Goal: Information Seeking & Learning: Learn about a topic

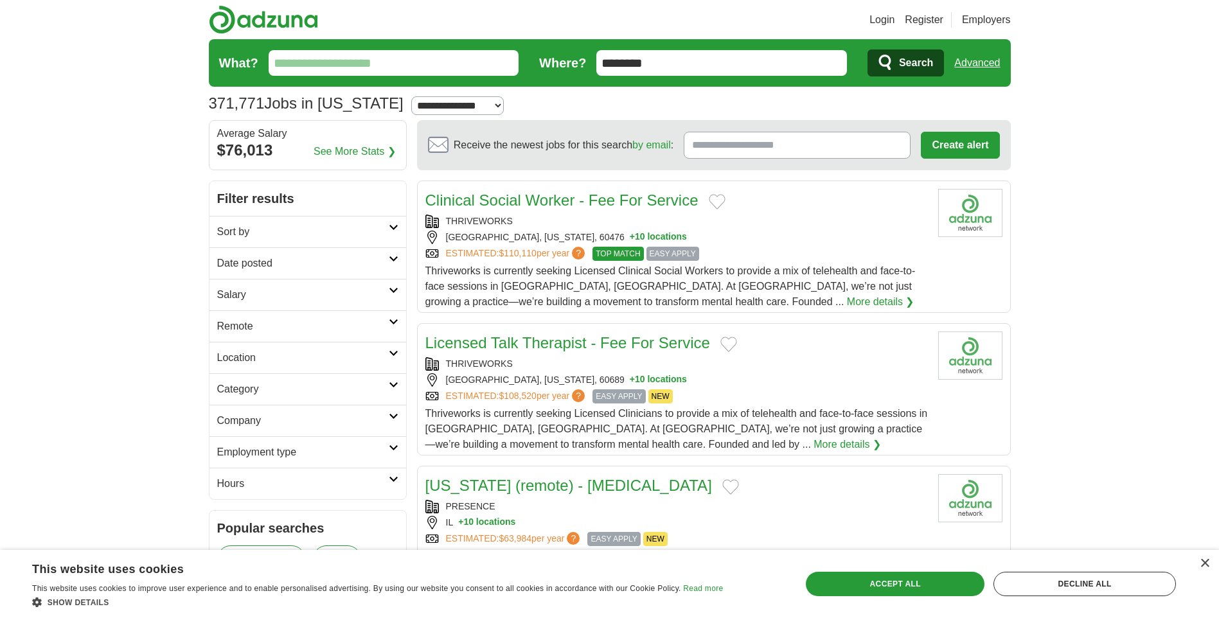
click at [649, 66] on input "********" at bounding box center [721, 63] width 251 height 26
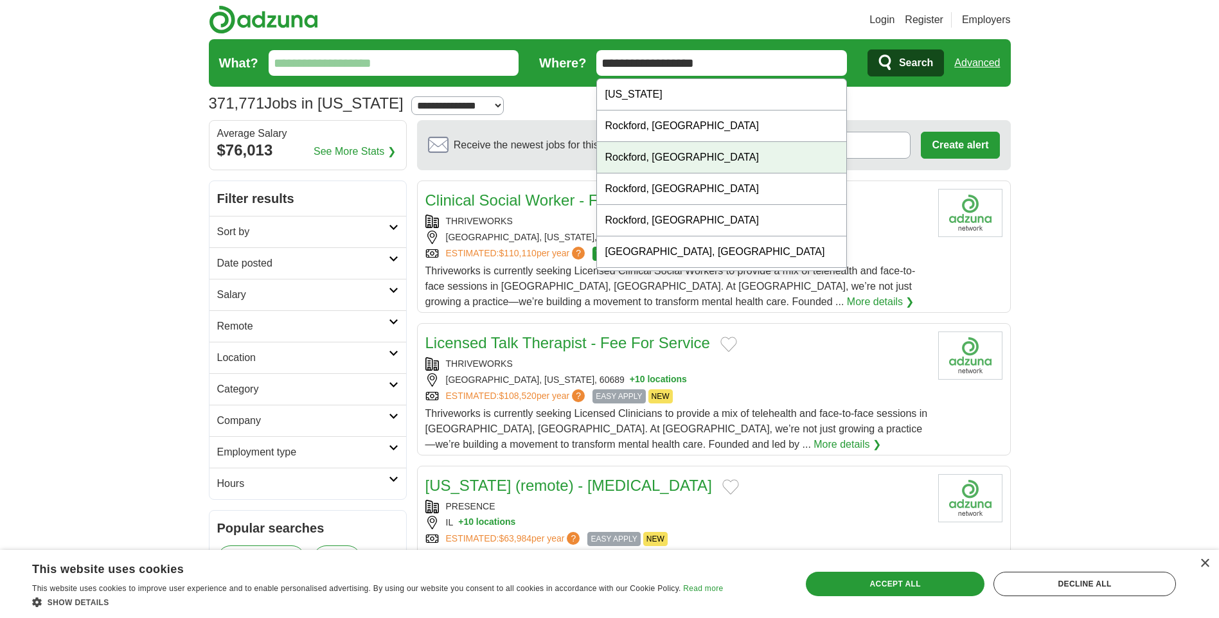
click at [641, 158] on div "Rockford, IL" at bounding box center [721, 157] width 249 height 31
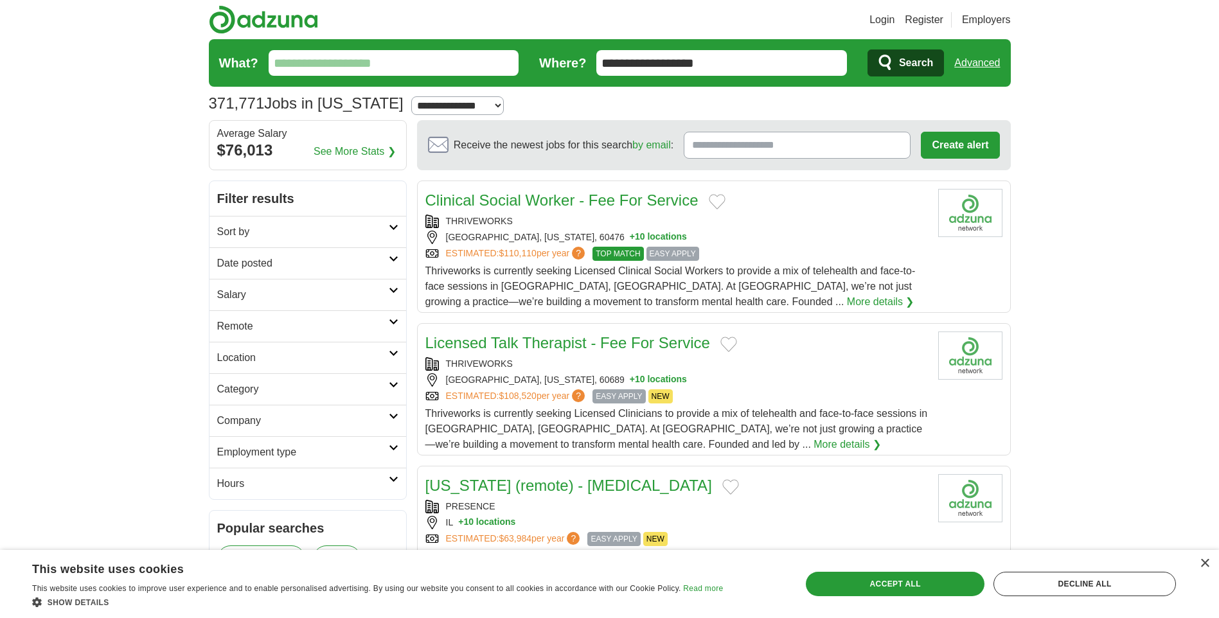
type input "**********"
click at [908, 63] on span "Search" at bounding box center [916, 63] width 34 height 26
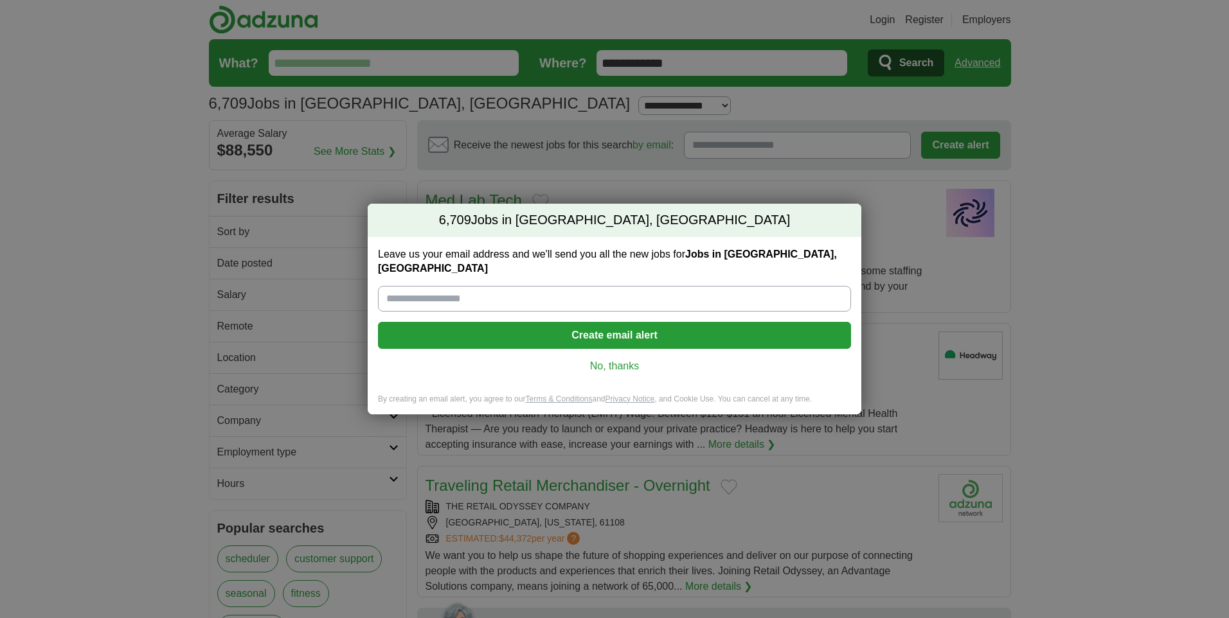
click at [593, 368] on div "Leave us your email address and we'll send you all the new jobs for Jobs in Roc…" at bounding box center [615, 315] width 494 height 157
click at [605, 359] on link "No, thanks" at bounding box center [614, 366] width 453 height 14
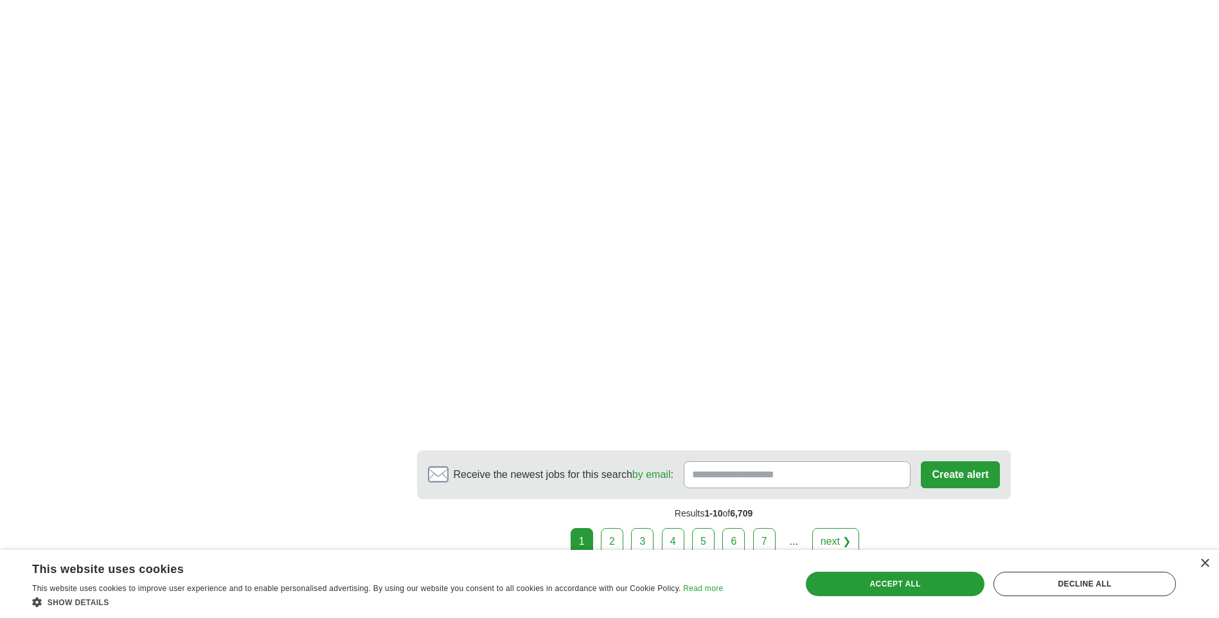
scroll to position [2121, 0]
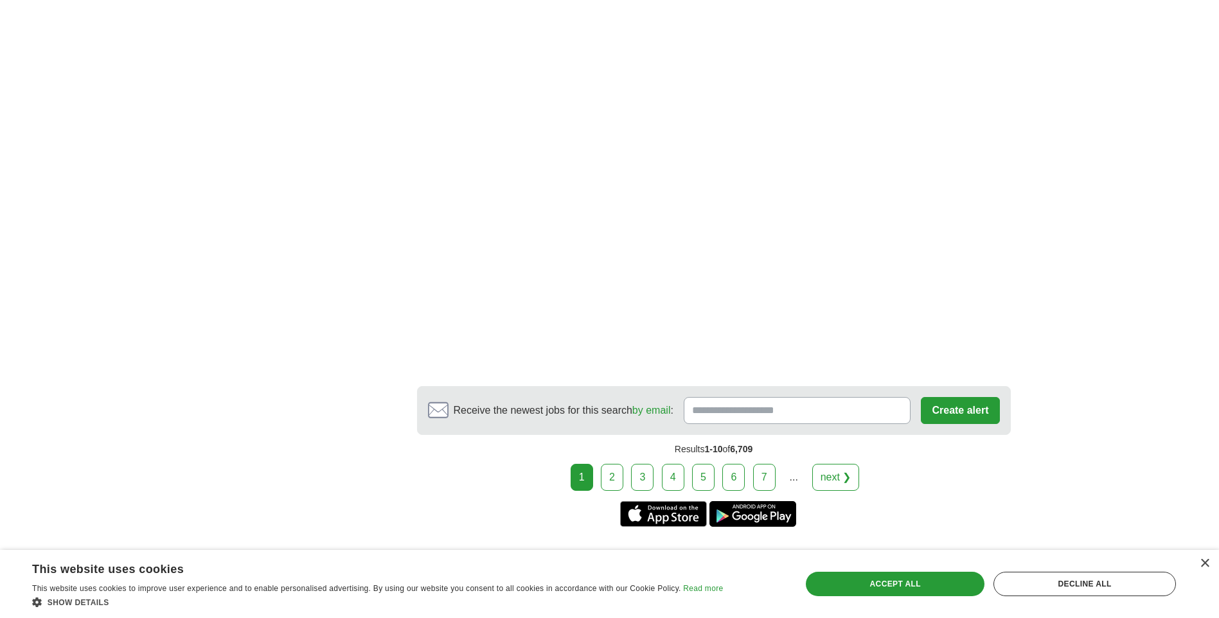
click at [845, 478] on link "next ❯" at bounding box center [836, 477] width 48 height 27
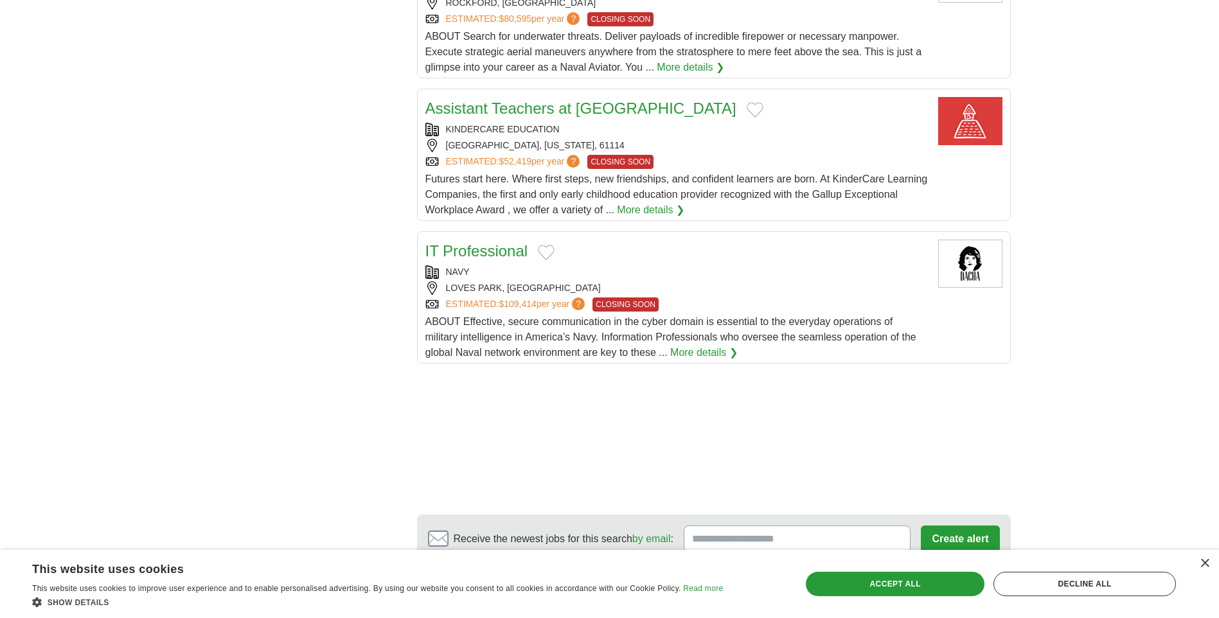
scroll to position [1478, 0]
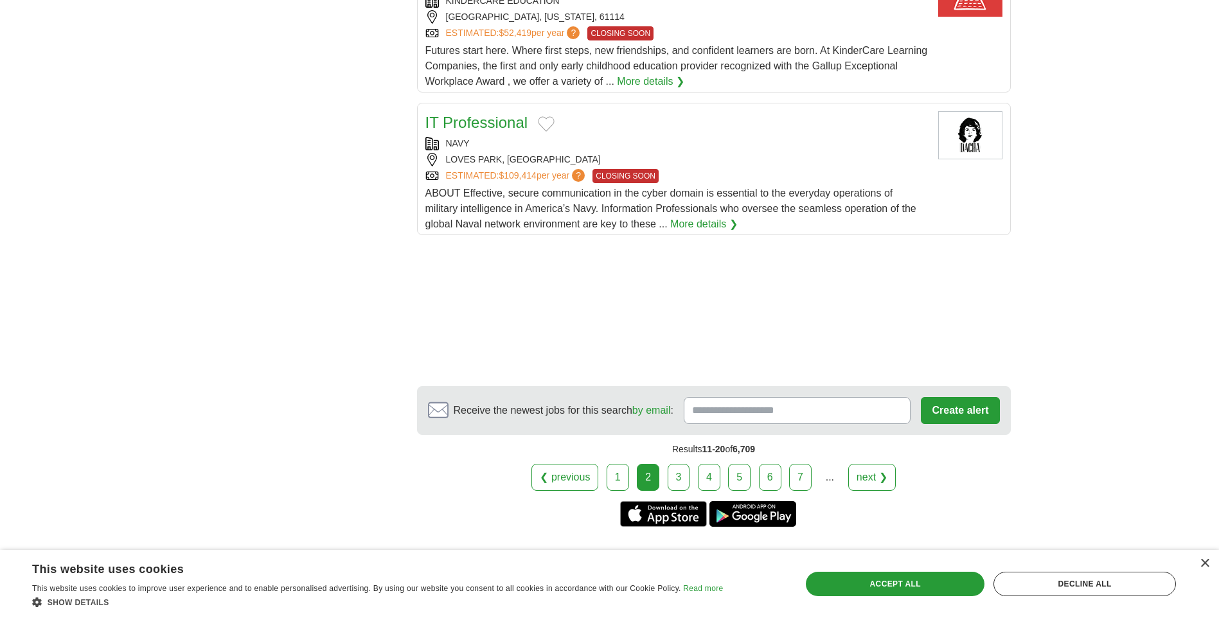
click at [868, 478] on link "next ❯" at bounding box center [872, 477] width 48 height 27
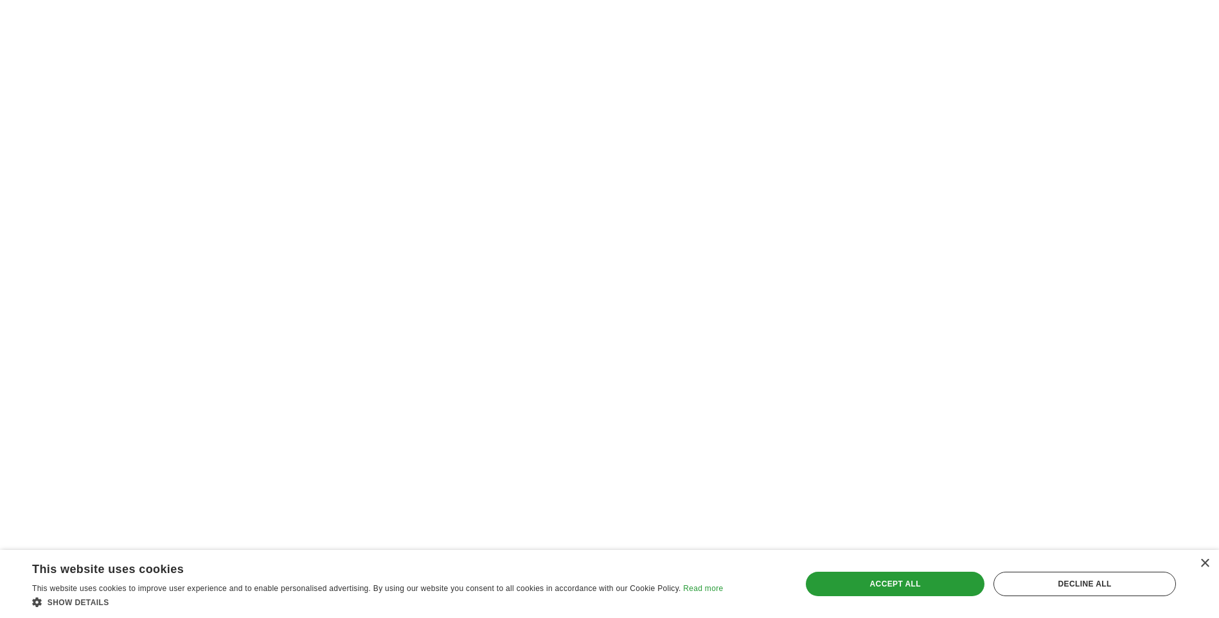
scroll to position [2057, 0]
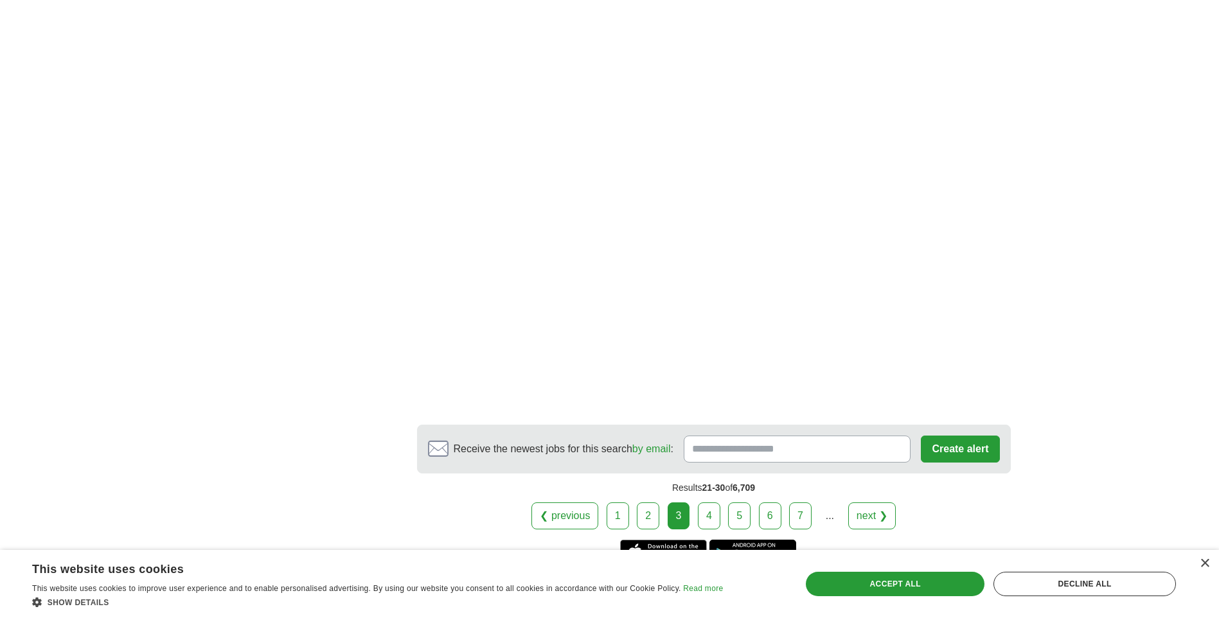
click at [870, 515] on link "next ❯" at bounding box center [872, 516] width 48 height 27
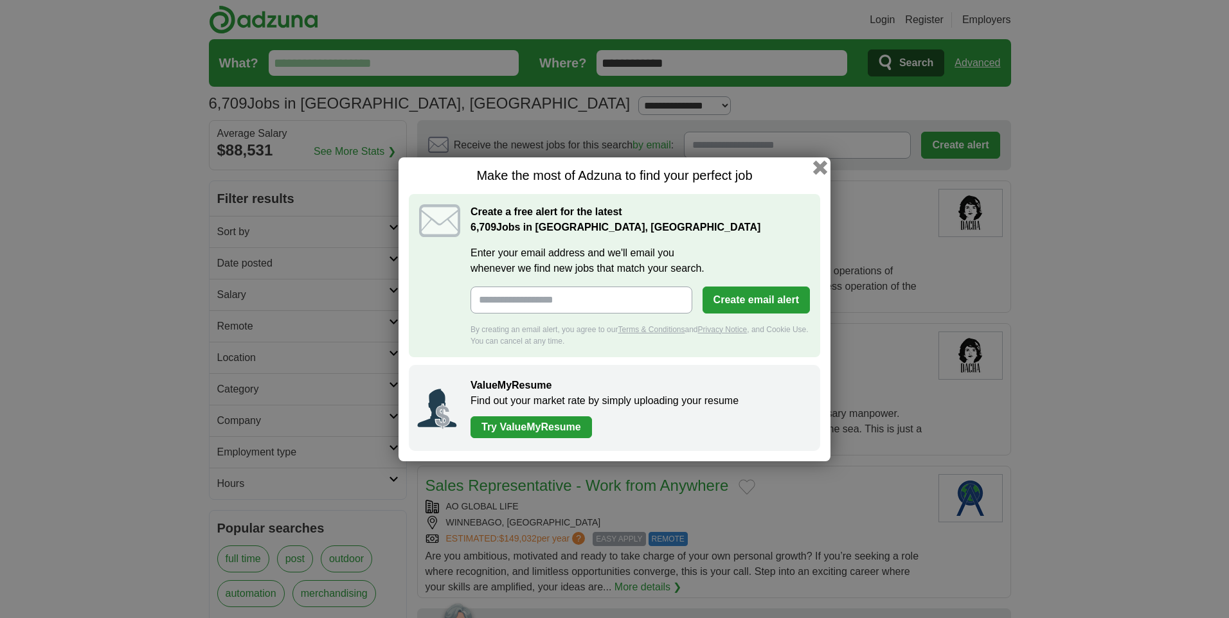
click at [819, 166] on button "button" at bounding box center [820, 167] width 14 height 14
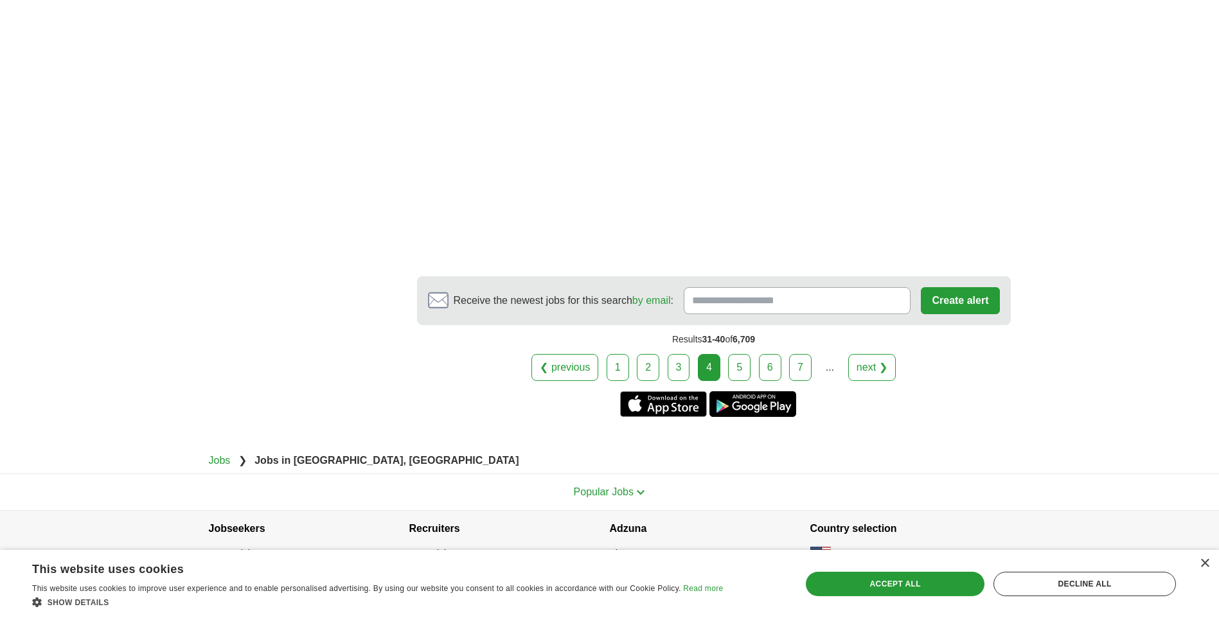
scroll to position [2272, 0]
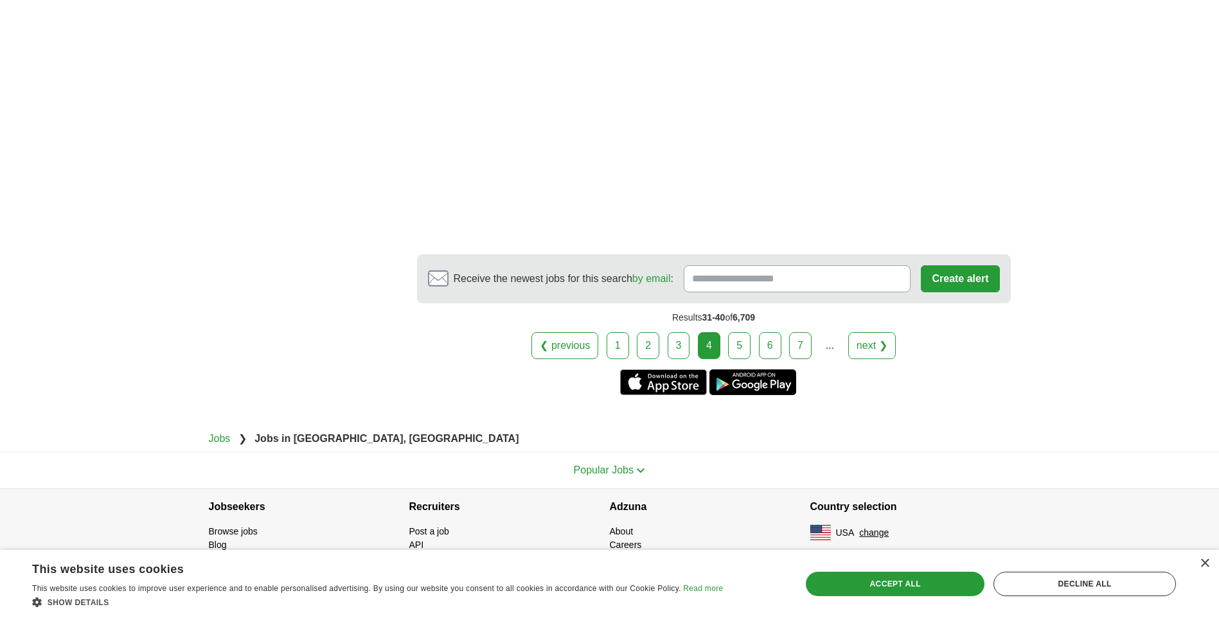
click at [868, 354] on link "next ❯" at bounding box center [872, 345] width 48 height 27
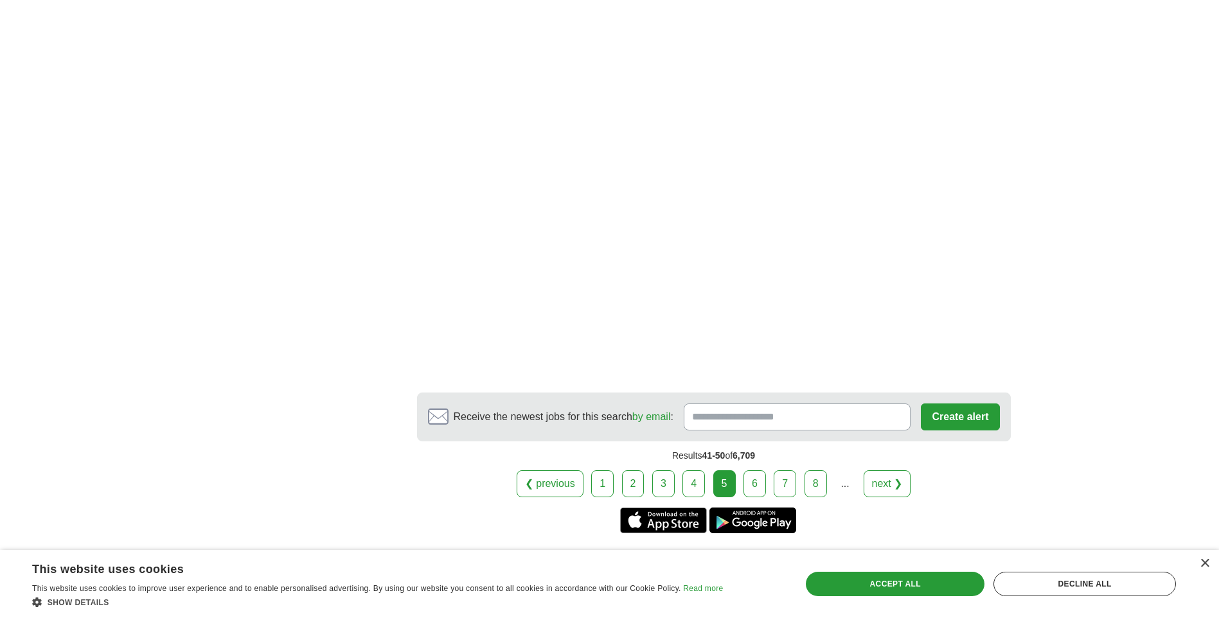
scroll to position [2121, 0]
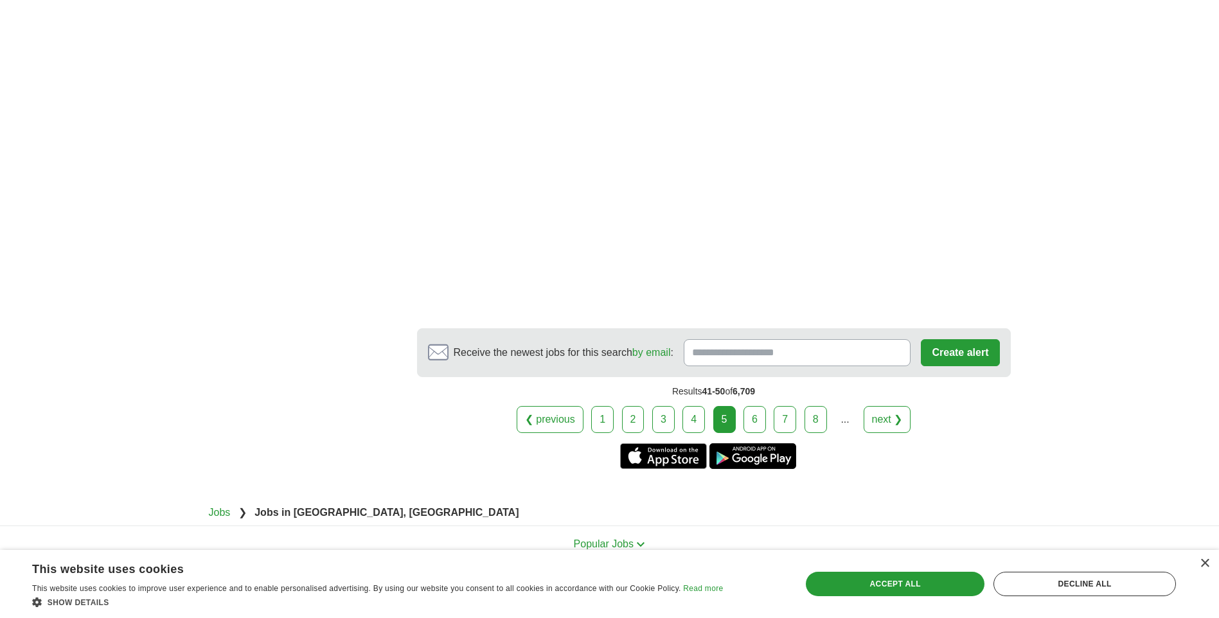
click at [880, 425] on link "next ❯" at bounding box center [888, 419] width 48 height 27
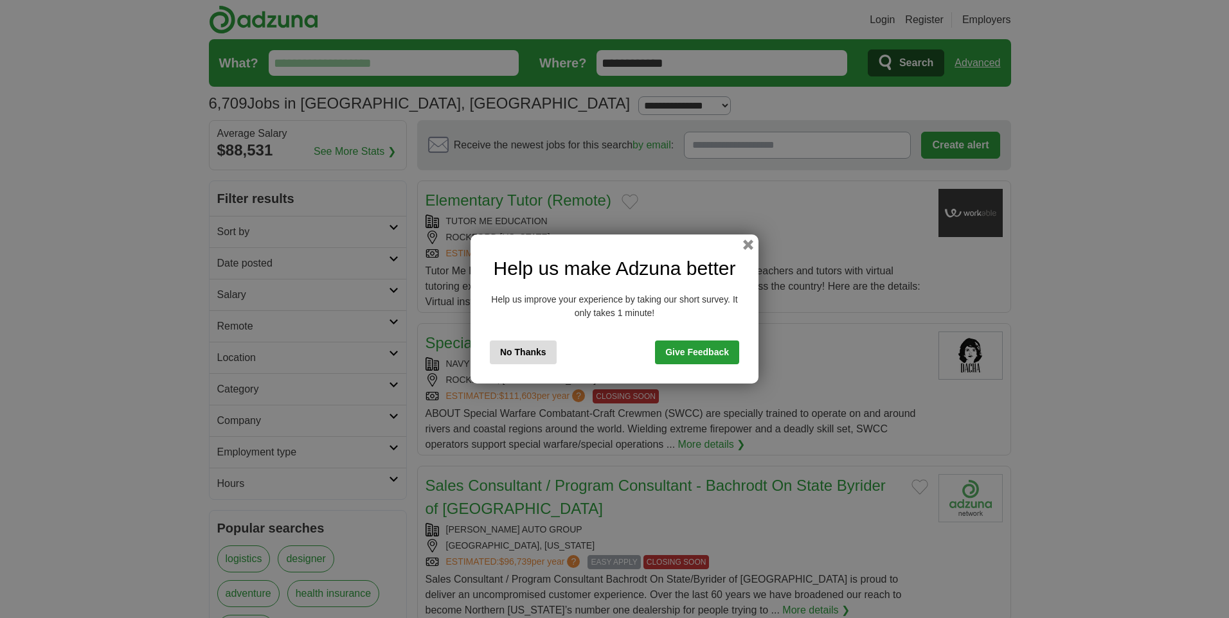
drag, startPoint x: 507, startPoint y: 359, endPoint x: 519, endPoint y: 361, distance: 12.5
click at [517, 361] on button "No Thanks" at bounding box center [523, 353] width 67 height 24
